Goal: Find specific page/section: Find specific page/section

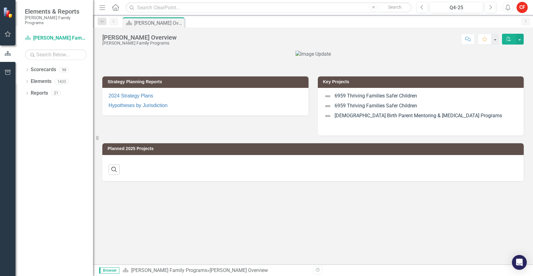
click at [28, 69] on icon "Dropdown" at bounding box center [27, 70] width 4 height 3
click at [29, 80] on icon "Dropdown" at bounding box center [30, 82] width 5 height 4
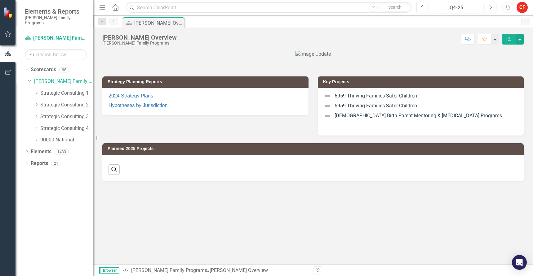
click at [37, 91] on icon "Dropdown" at bounding box center [36, 93] width 5 height 4
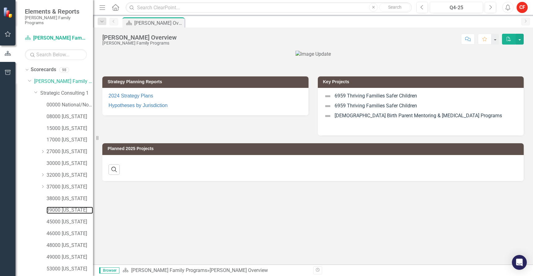
drag, startPoint x: 49, startPoint y: 205, endPoint x: 44, endPoint y: 179, distance: 26.9
click at [50, 207] on link "39000 [US_STATE]" at bounding box center [69, 210] width 46 height 7
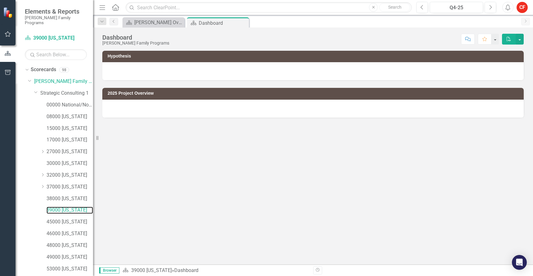
scroll to position [65, 0]
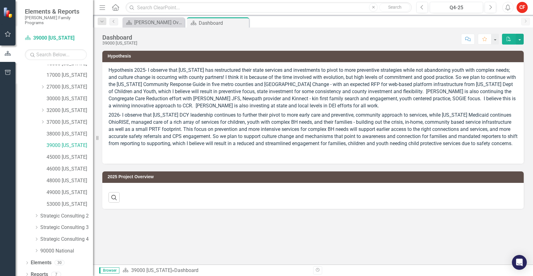
click at [28, 274] on icon "Dropdown" at bounding box center [27, 275] width 4 height 3
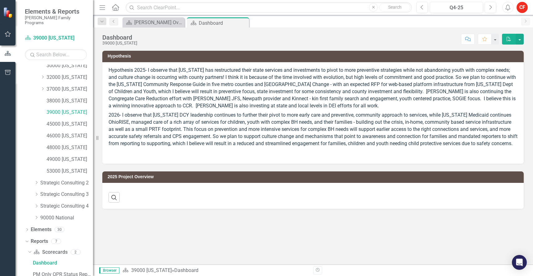
scroll to position [142, 0]
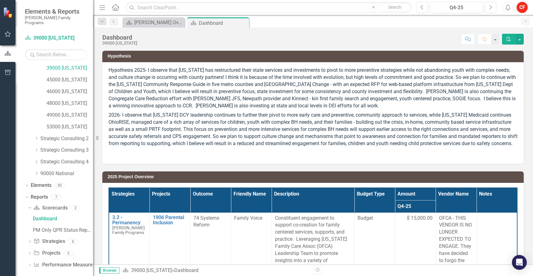
click at [31, 252] on div "Dropdown" at bounding box center [30, 254] width 4 height 5
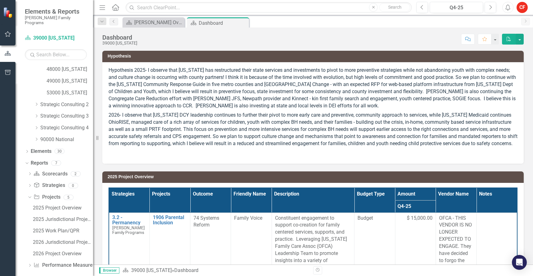
scroll to position [177, 0]
click at [58, 228] on div "2025 Work Plan/QPR" at bounding box center [63, 231] width 60 height 6
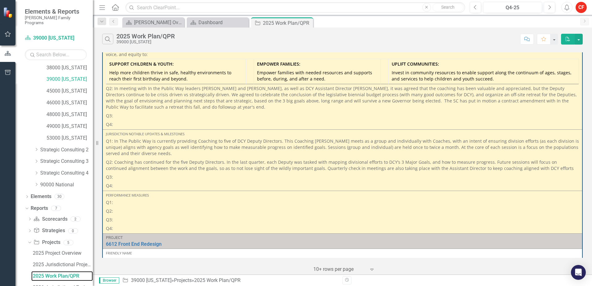
scroll to position [372, 0]
click at [447, 215] on p "Q3:" at bounding box center [342, 219] width 473 height 9
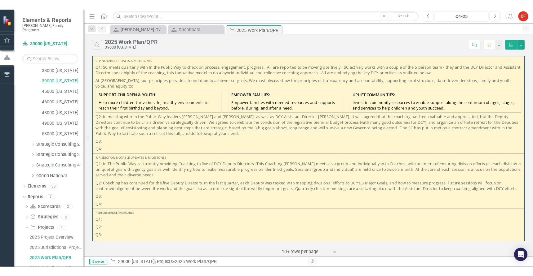
scroll to position [279, 0]
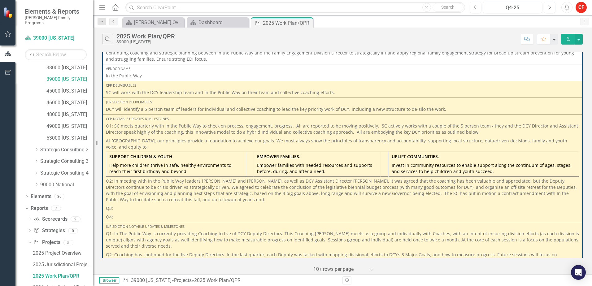
click at [244, 68] on div "Vendor Name" at bounding box center [342, 68] width 473 height 5
click at [212, 73] on div "In the Public Way" at bounding box center [342, 76] width 473 height 6
